Goal: Information Seeking & Learning: Learn about a topic

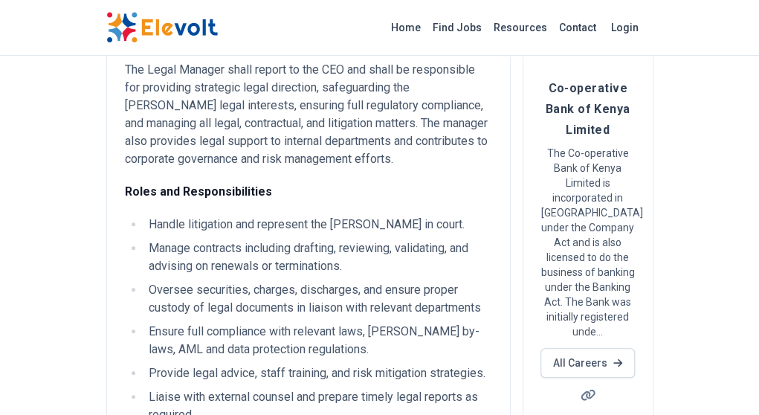
scroll to position [139, 0]
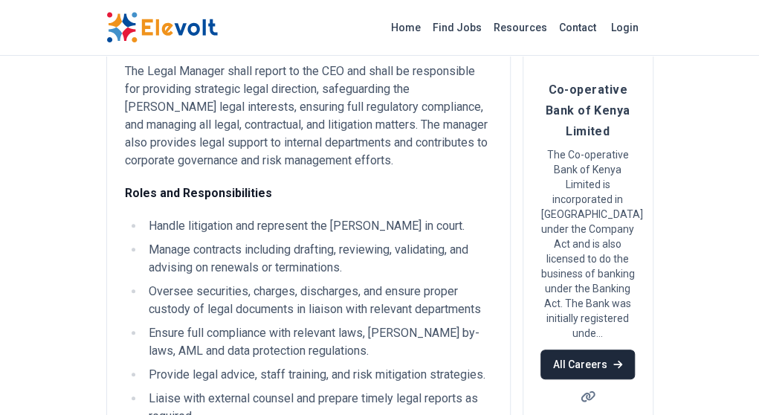
click at [622, 361] on icon at bounding box center [617, 365] width 9 height 8
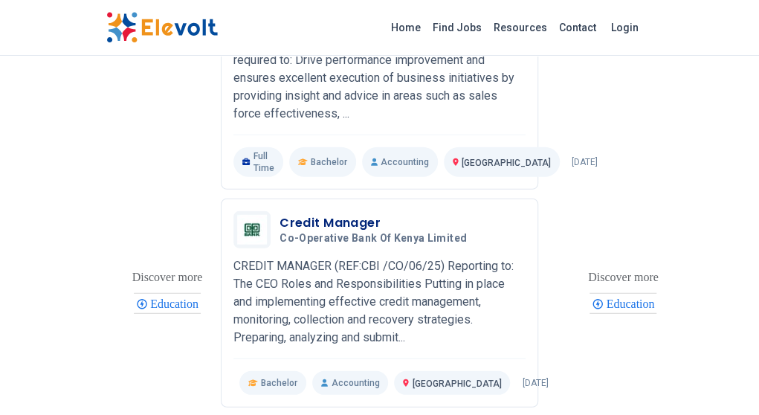
scroll to position [1487, 0]
